Goal: Find specific page/section: Find specific page/section

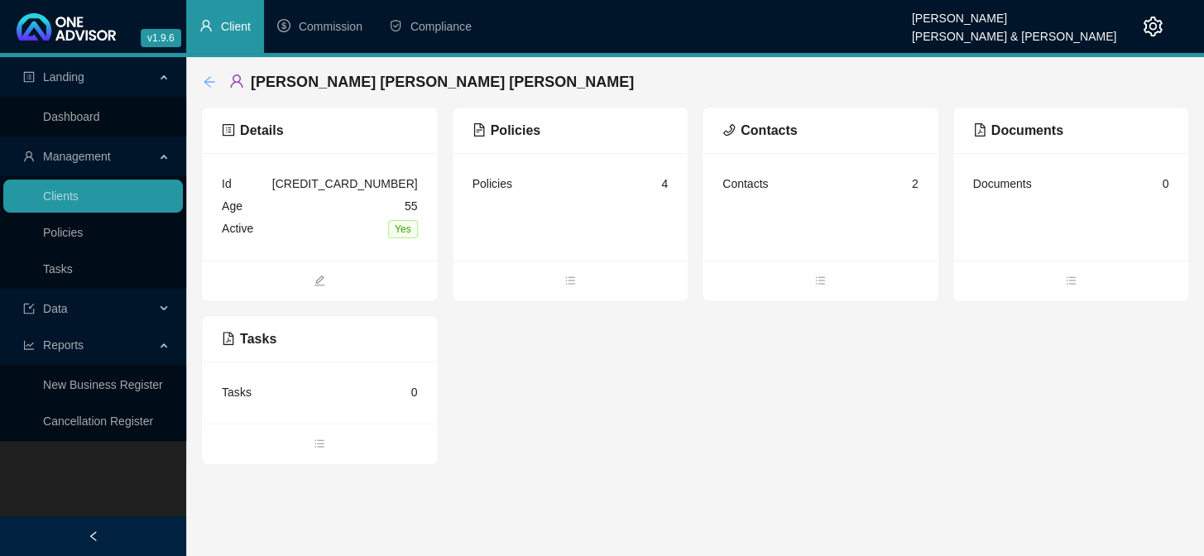
click at [208, 78] on icon "arrow-left" at bounding box center [209, 81] width 11 height 11
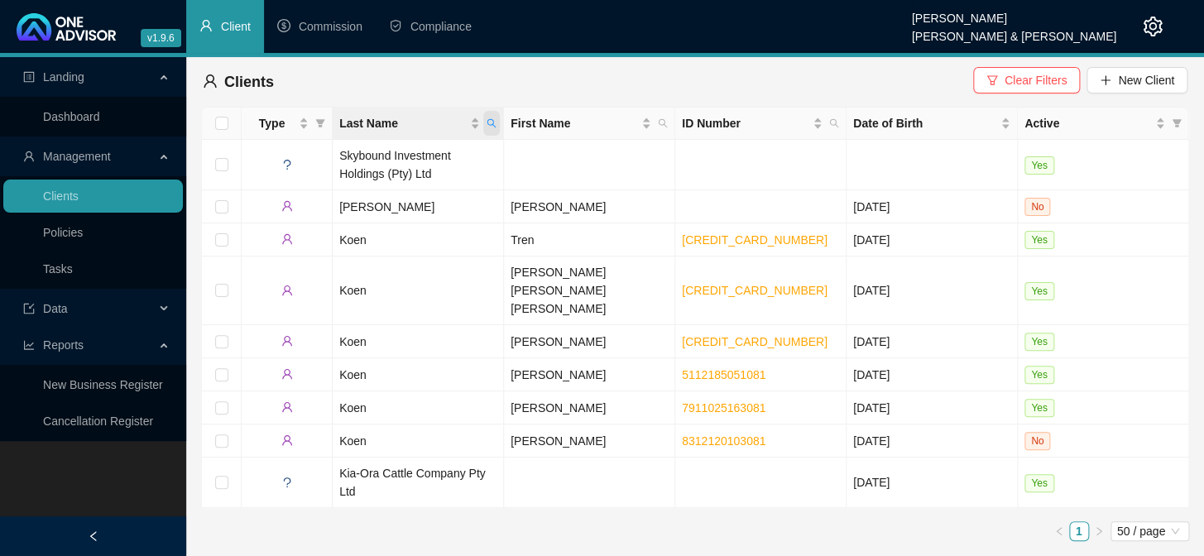
click at [495, 123] on icon "search" at bounding box center [492, 123] width 10 height 10
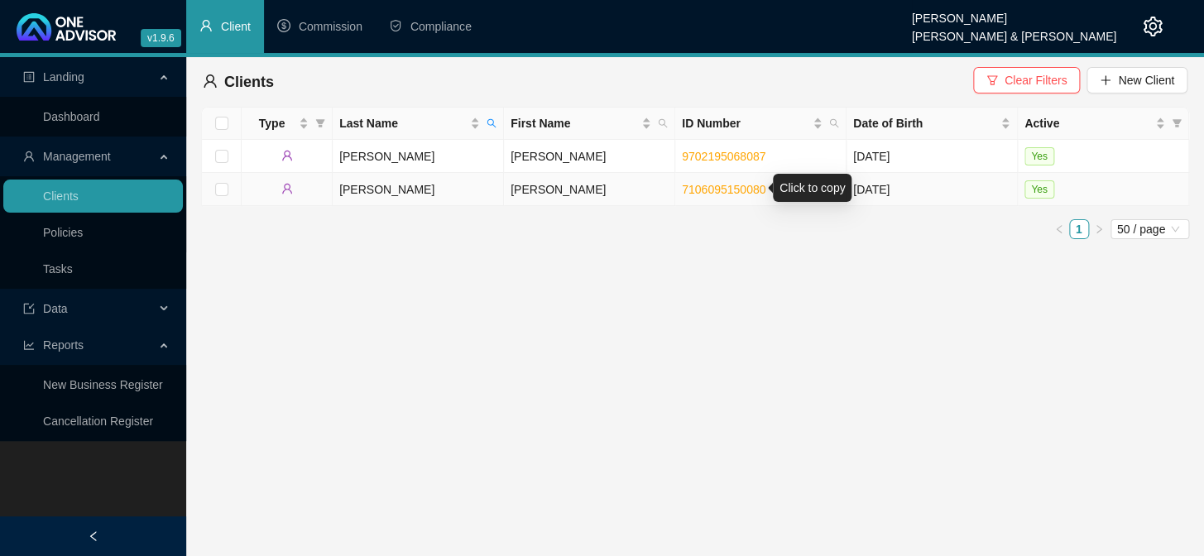
click at [694, 190] on link "7106095150080" at bounding box center [724, 189] width 84 height 13
click at [493, 118] on icon "search" at bounding box center [492, 123] width 10 height 10
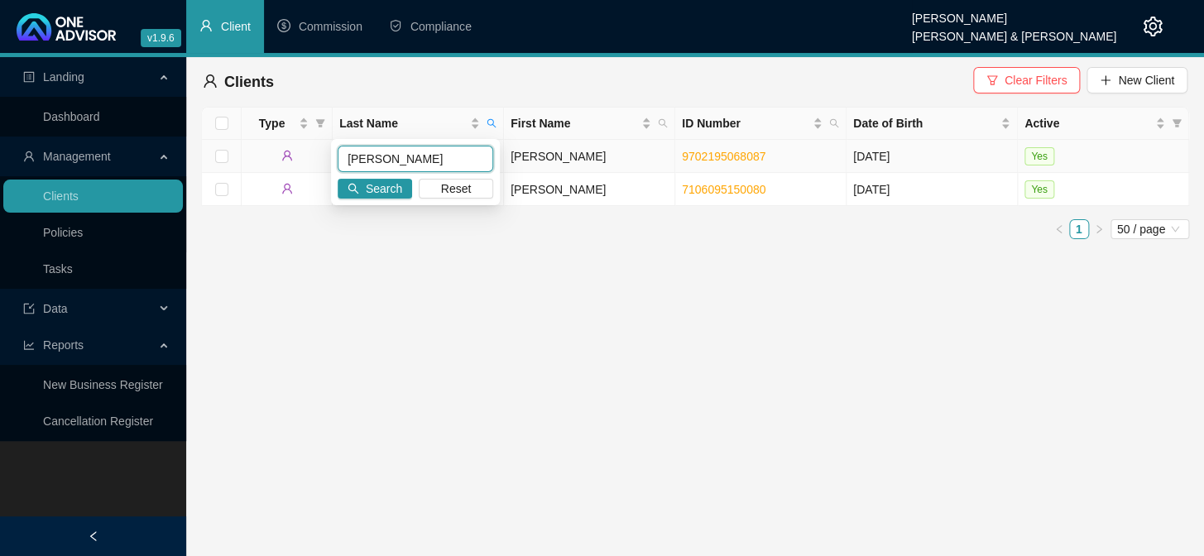
drag, startPoint x: 389, startPoint y: 160, endPoint x: 310, endPoint y: 161, distance: 78.7
click at [310, 161] on body "v1.9.6 [PERSON_NAME] van der Merwe [PERSON_NAME] & [PERSON_NAME] Client Commiss…" at bounding box center [602, 278] width 1204 height 556
type input "bellars"
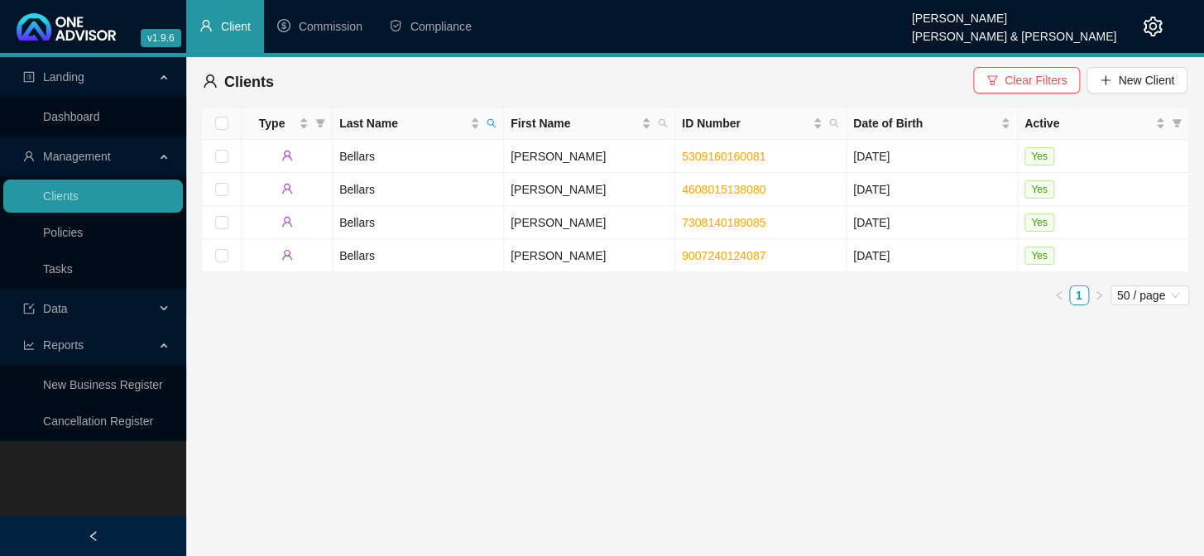
click at [101, 492] on div "Landing Dashboard Management Clients Policies Tasks Data Reports New Business R…" at bounding box center [93, 335] width 186 height 556
click at [181, 517] on div at bounding box center [93, 537] width 186 height 40
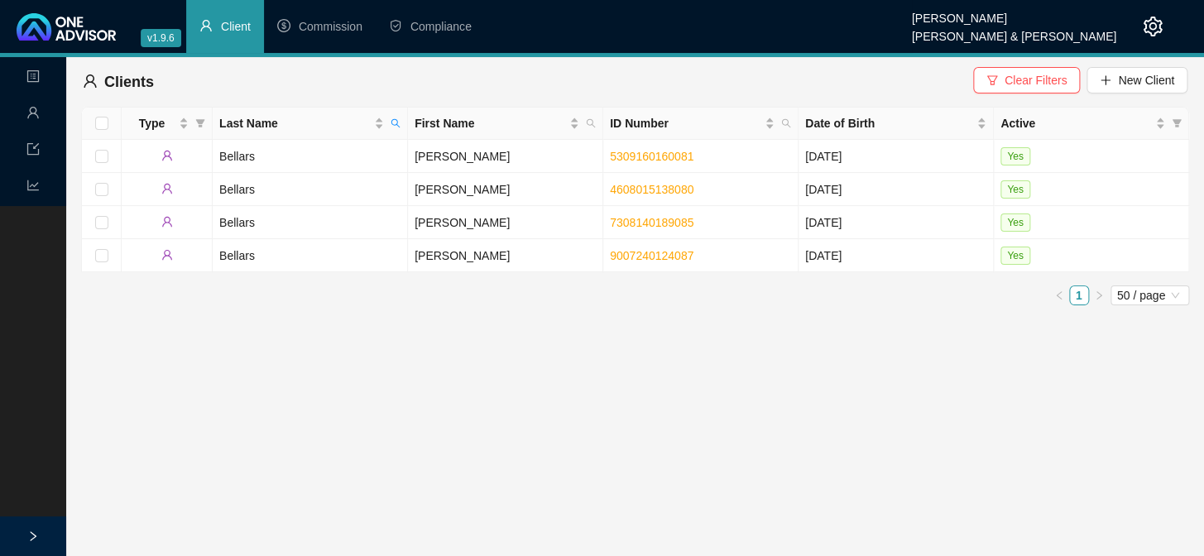
click at [37, 541] on icon "right" at bounding box center [33, 537] width 12 height 12
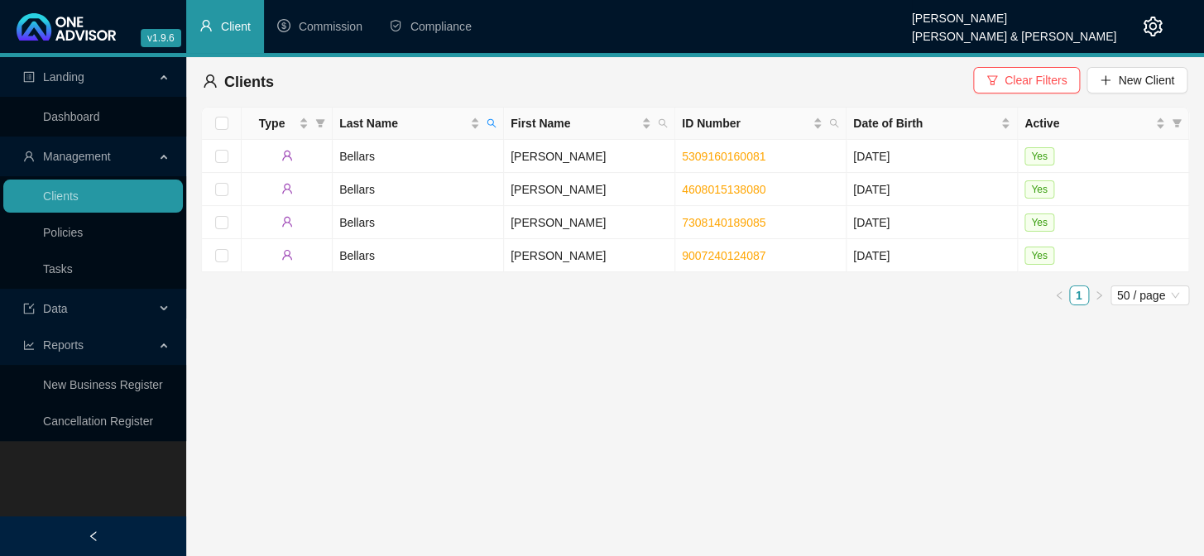
click at [190, 521] on main "Landing Dashboard Management Clients Policies Tasks Data Reports New Business R…" at bounding box center [602, 306] width 1204 height 499
click at [509, 518] on main "Landing Dashboard Management Clients Policies Tasks Data Reports New Business R…" at bounding box center [602, 306] width 1204 height 499
